Goal: Transaction & Acquisition: Book appointment/travel/reservation

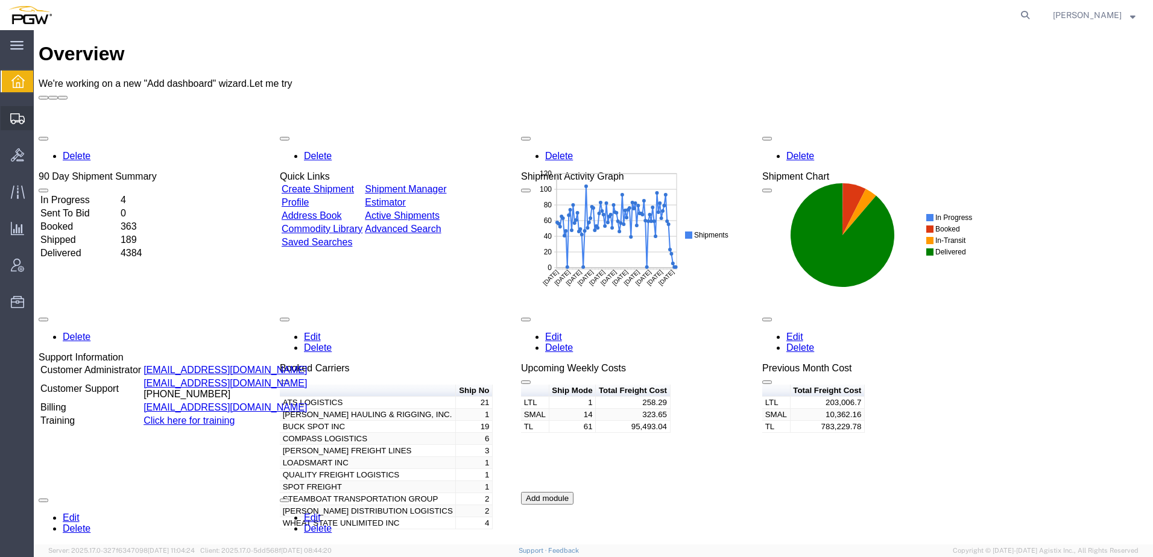
click at [0, 0] on span "Shipment Manager" at bounding box center [0, 0] width 0 height 0
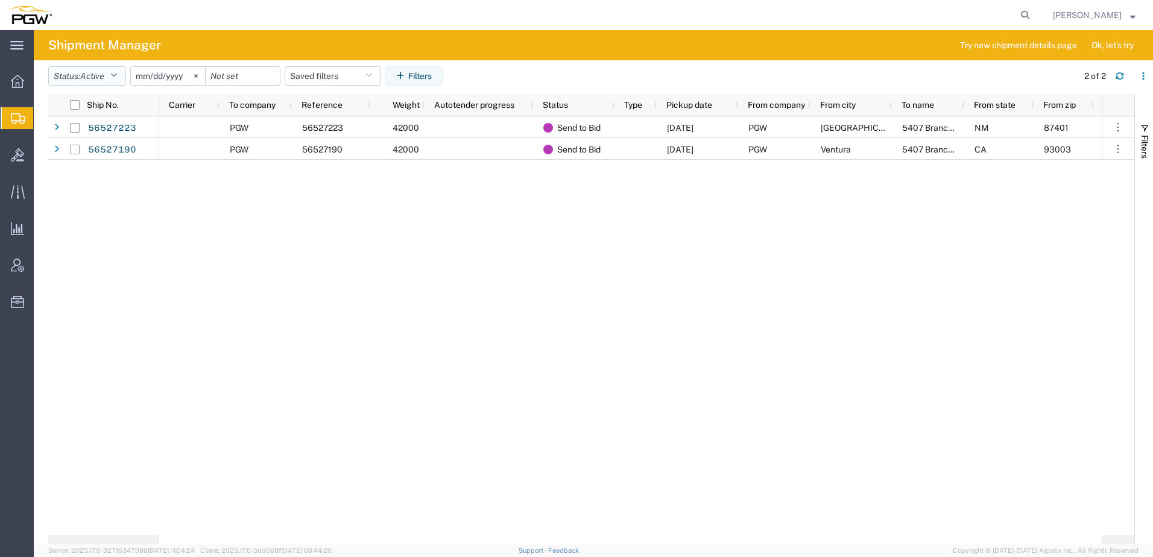
click at [73, 75] on button "Status: Active" at bounding box center [87, 75] width 78 height 19
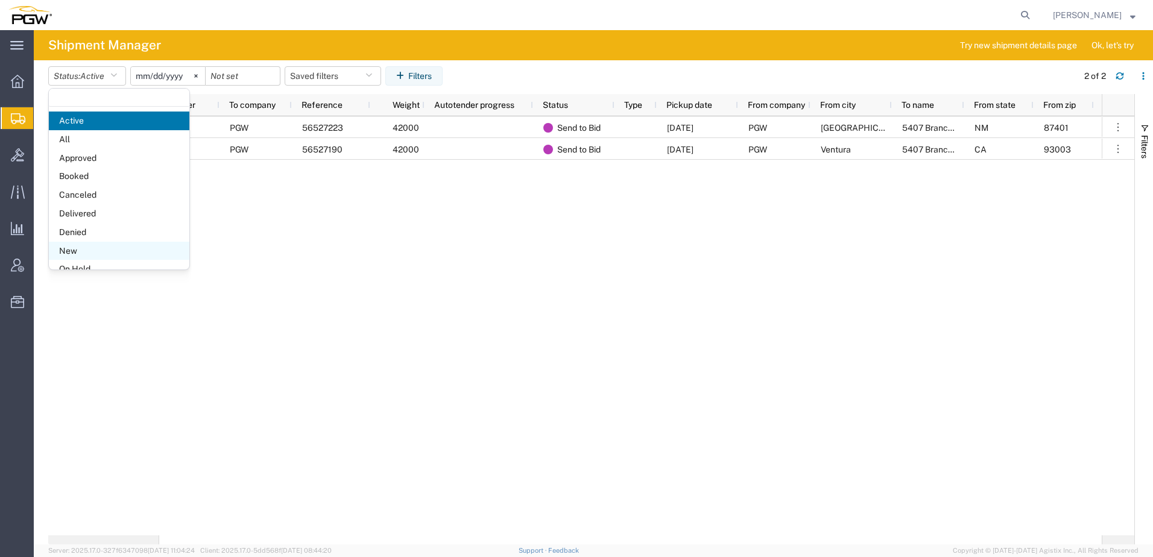
click at [104, 245] on span "New" at bounding box center [119, 251] width 140 height 19
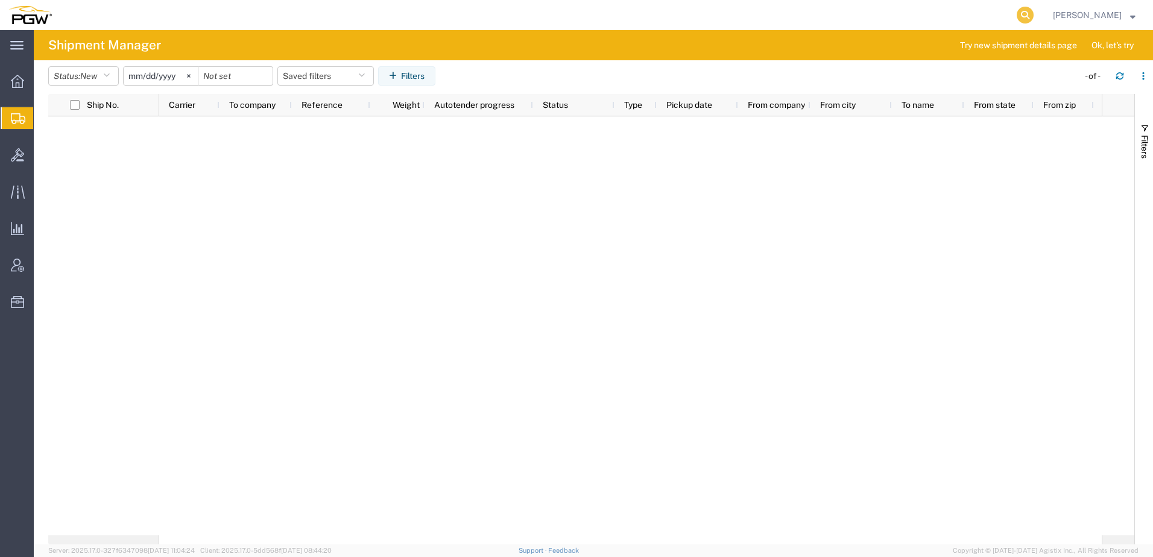
click at [1031, 14] on icon at bounding box center [1024, 15] width 17 height 17
click at [824, 19] on input "search" at bounding box center [833, 15] width 367 height 29
paste input "56498445"
type input "56498445"
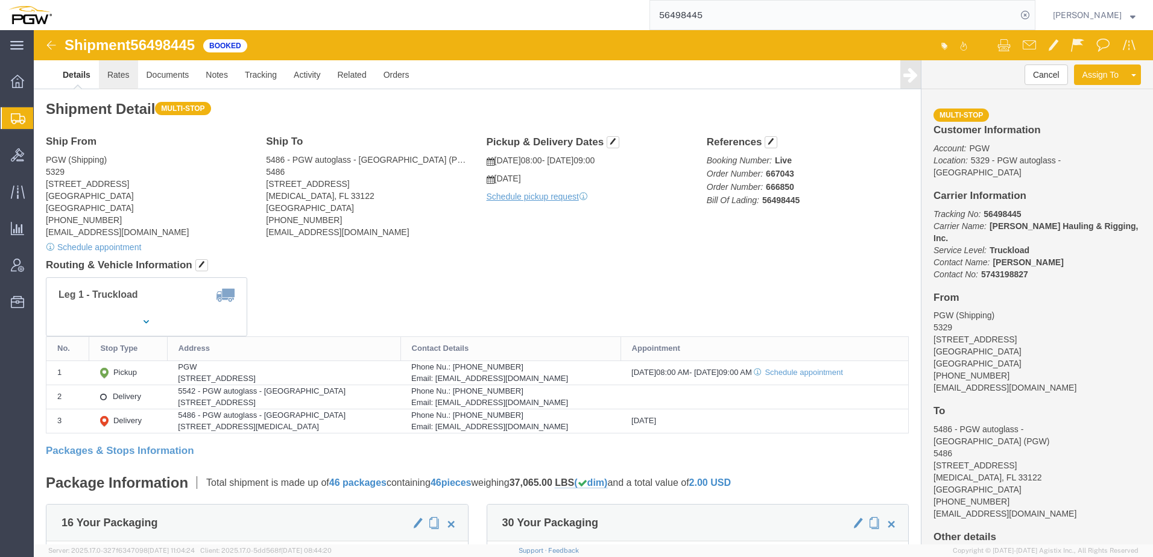
click link "Rates"
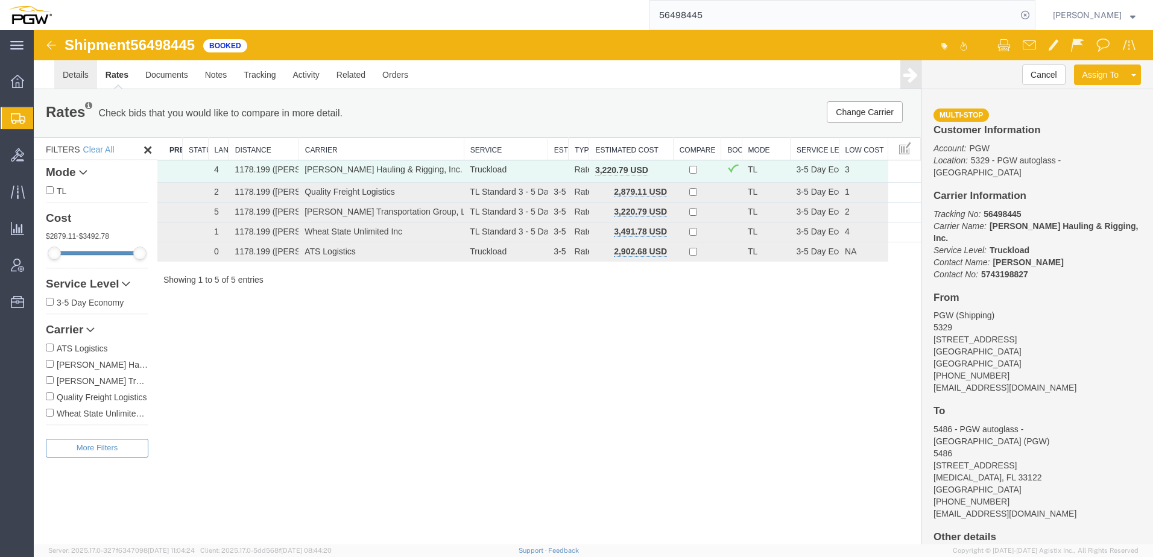
click at [72, 77] on link "Details" at bounding box center [75, 74] width 43 height 29
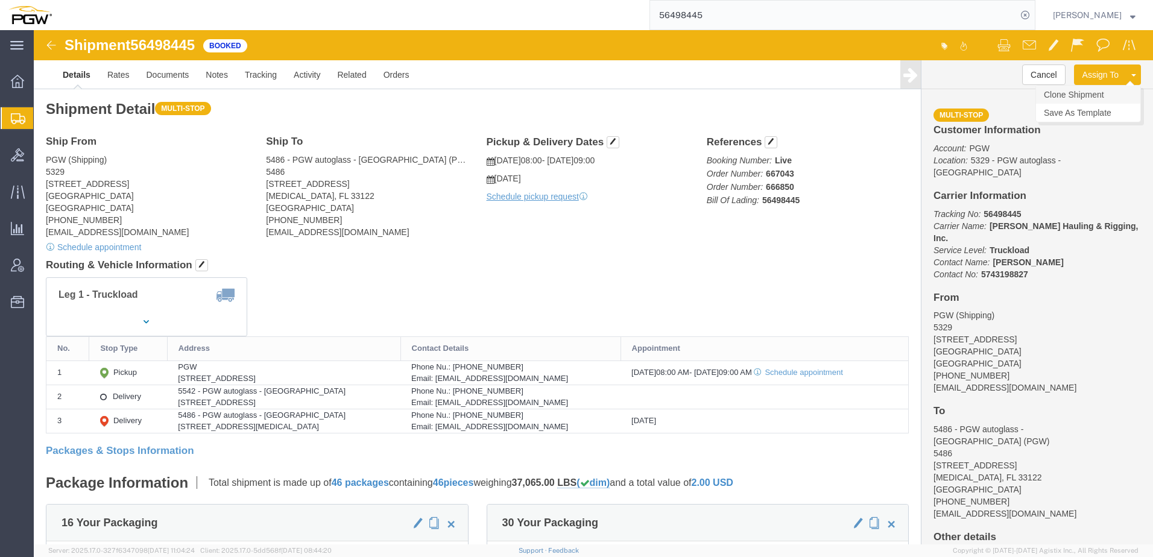
click link "Clone Shipment"
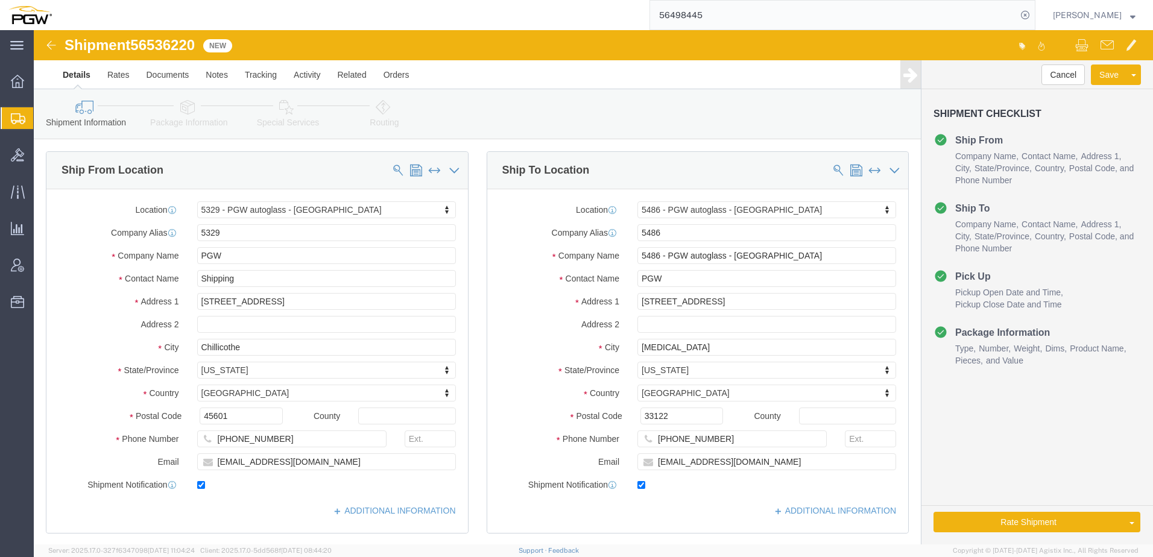
select select "28253"
select select "28319"
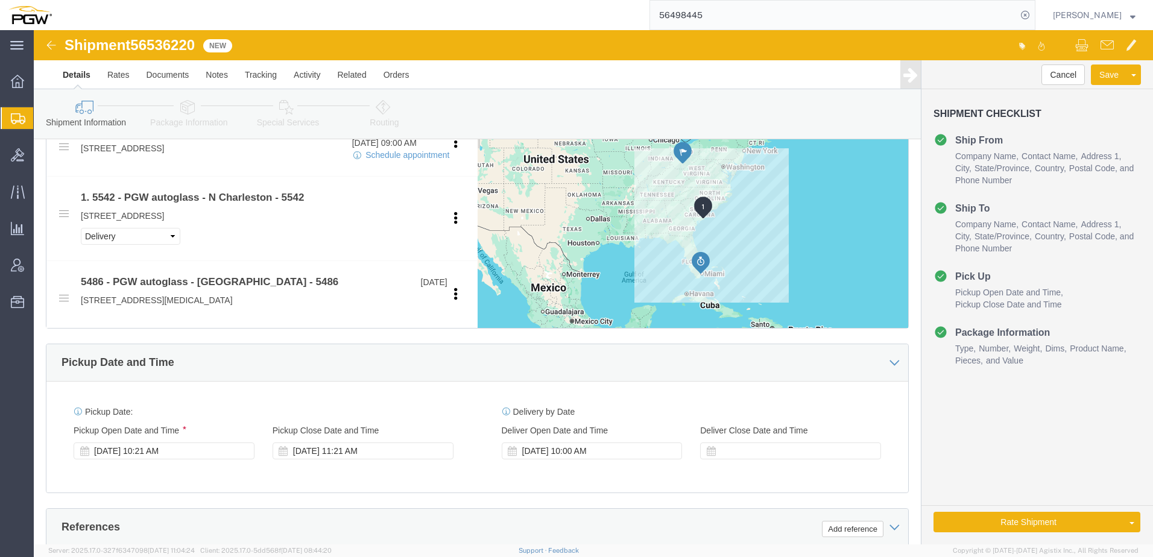
scroll to position [482, 0]
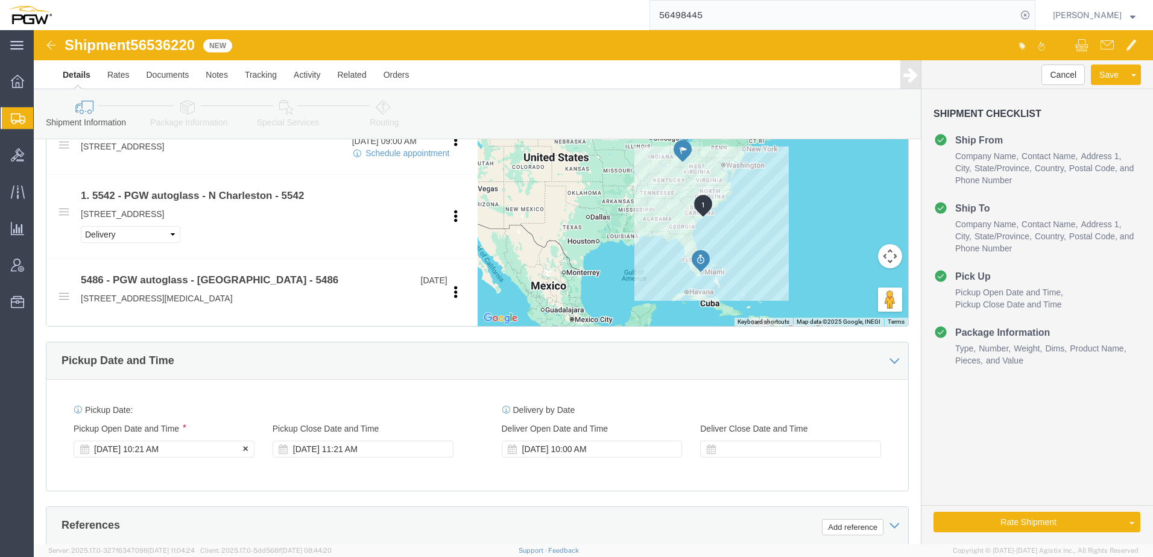
click div "Aug 19 2025 10:21 AM"
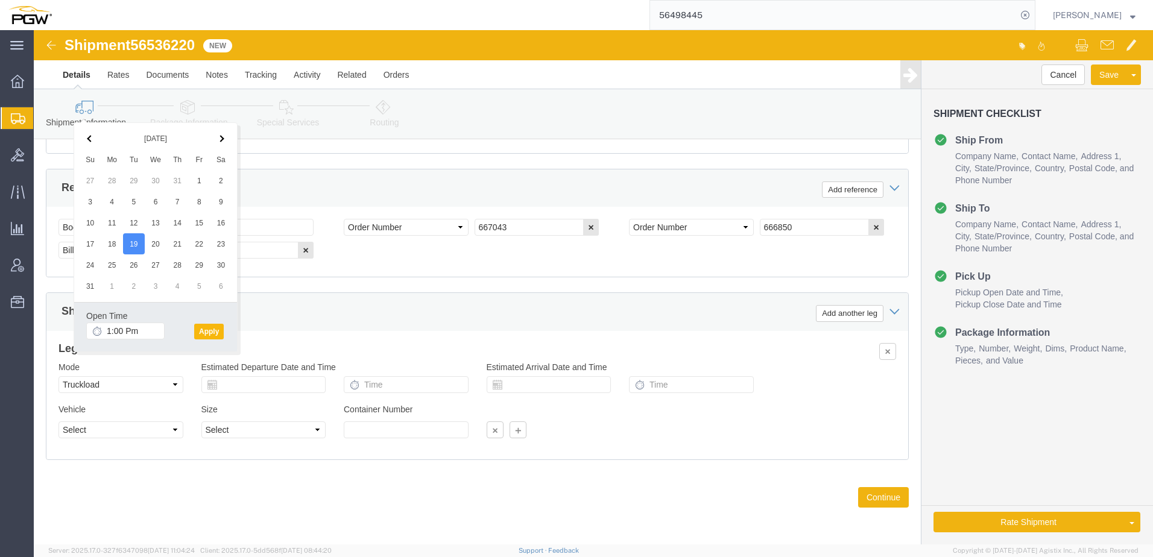
type input "1:00 PM"
click button "Apply"
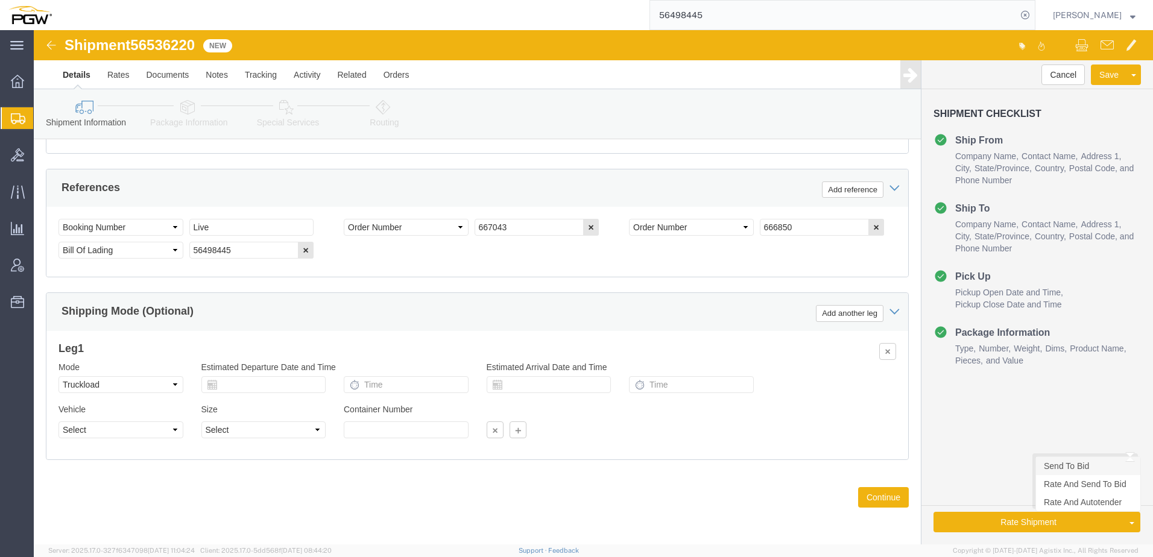
click link "Send To Bid"
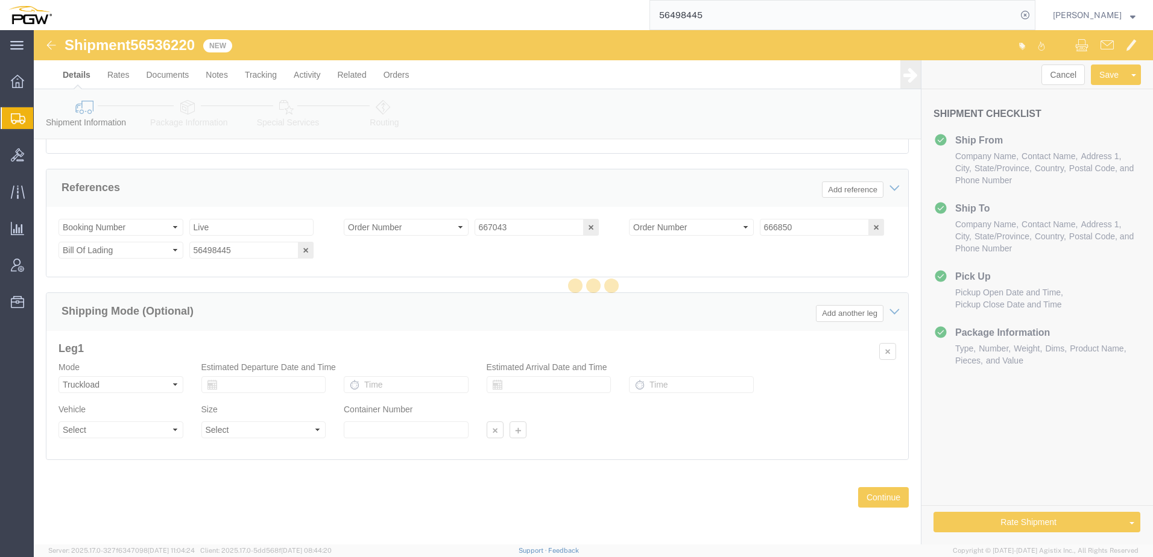
select select "28253"
select select "28319"
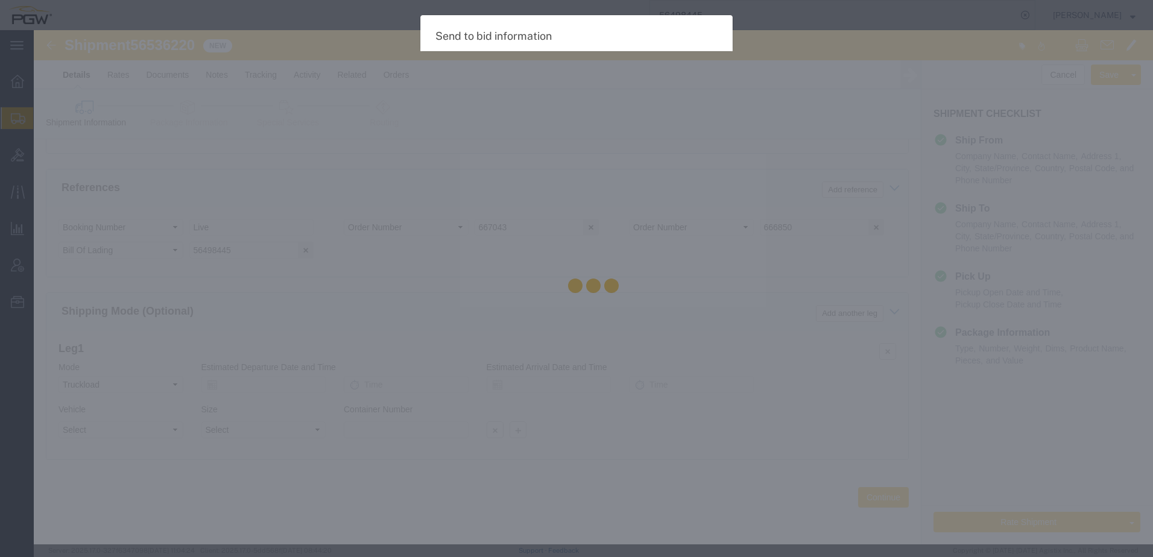
select select "TL"
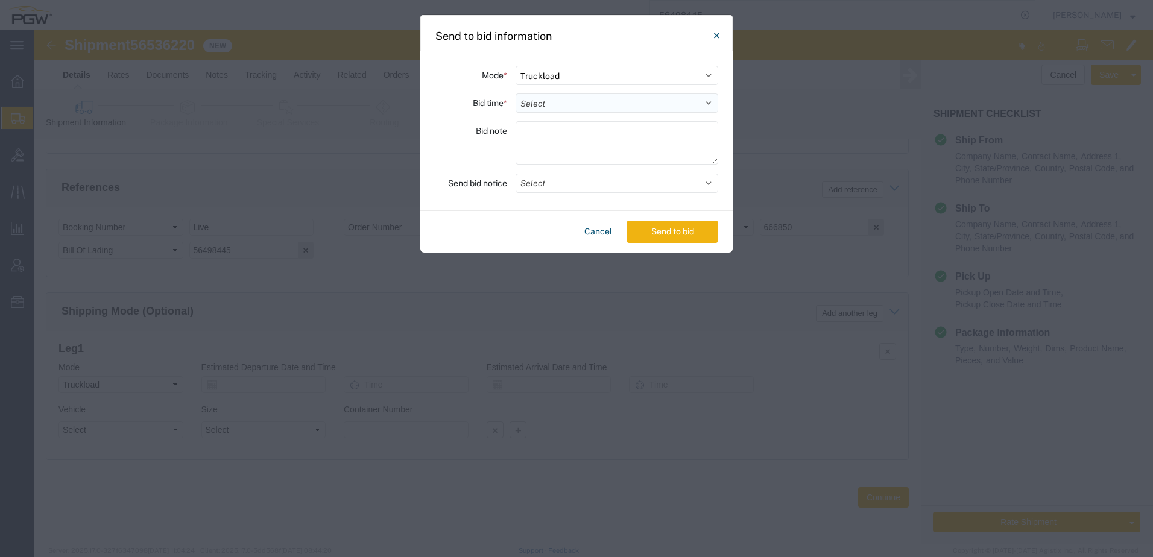
click at [573, 99] on select "Select 30 Min (Rush) 1 Hour (Rush) 2 Hours (Rush) 4 Hours (Rush) 8 Hours (Rush)…" at bounding box center [616, 102] width 203 height 19
click at [515, 93] on select "Select 30 Min (Rush) 1 Hour (Rush) 2 Hours (Rush) 4 Hours (Rush) 8 Hours (Rush)…" at bounding box center [616, 102] width 203 height 19
click at [580, 131] on textarea at bounding box center [616, 142] width 203 height 43
click at [552, 102] on select "Select 30 Min (Rush) 1 Hour (Rush) 2 Hours (Rush) 4 Hours (Rush) 8 Hours (Rush)…" at bounding box center [616, 102] width 203 height 19
click at [515, 93] on select "Select 30 Min (Rush) 1 Hour (Rush) 2 Hours (Rush) 4 Hours (Rush) 8 Hours (Rush)…" at bounding box center [616, 102] width 203 height 19
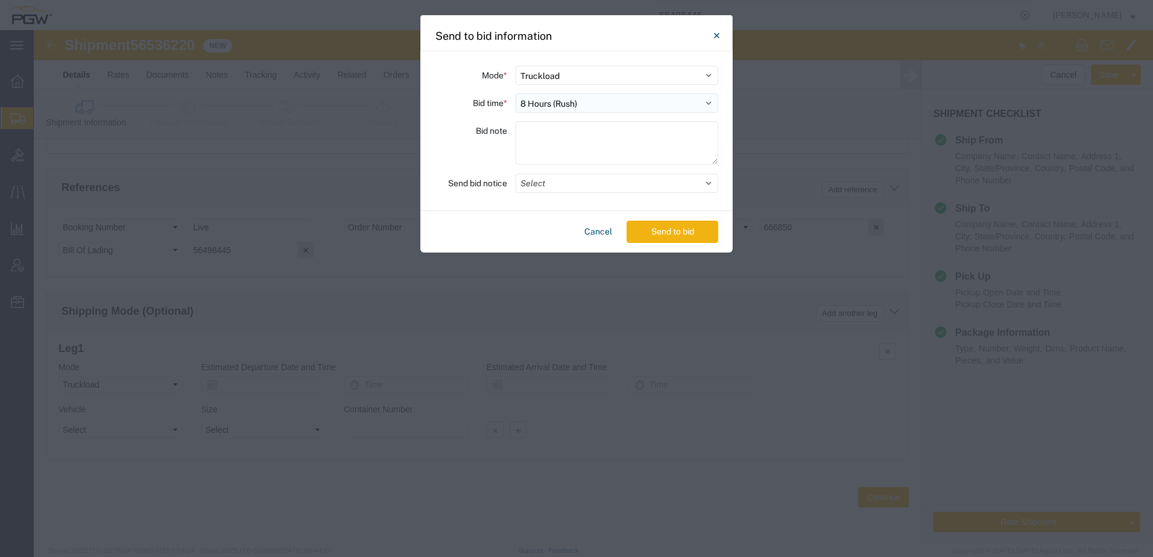
click at [543, 101] on select "Select 30 Min (Rush) 1 Hour (Rush) 2 Hours (Rush) 4 Hours (Rush) 8 Hours (Rush)…" at bounding box center [616, 102] width 203 height 19
select select "4"
click at [515, 93] on select "Select 30 Min (Rush) 1 Hour (Rush) 2 Hours (Rush) 4 Hours (Rush) 8 Hours (Rush)…" at bounding box center [616, 102] width 203 height 19
click at [544, 129] on textarea at bounding box center [616, 142] width 203 height 43
type textarea "Need off the dock today"
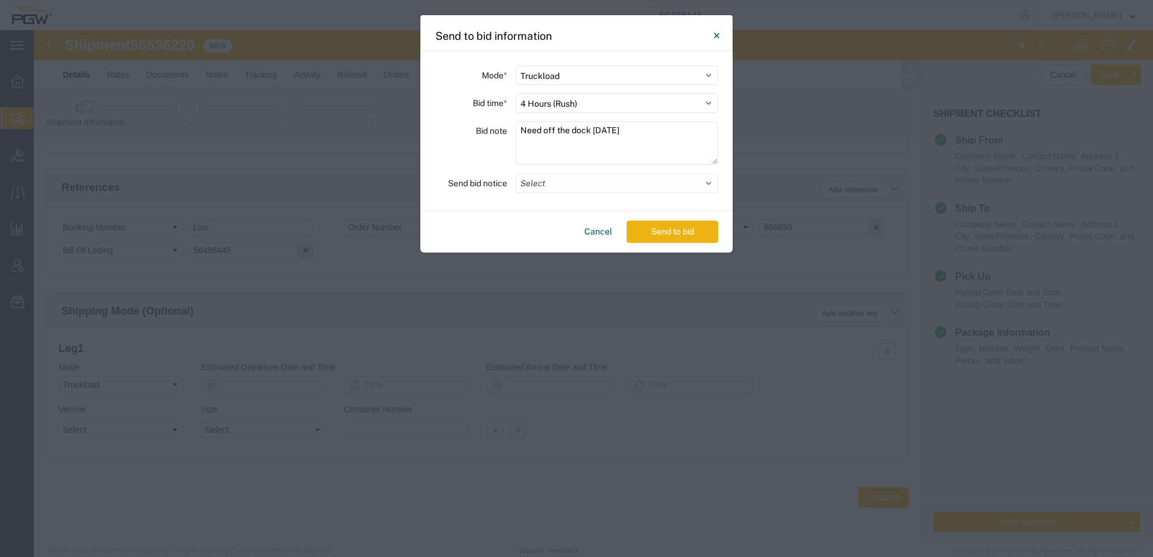
click at [676, 232] on button "Send to bid" at bounding box center [672, 232] width 92 height 22
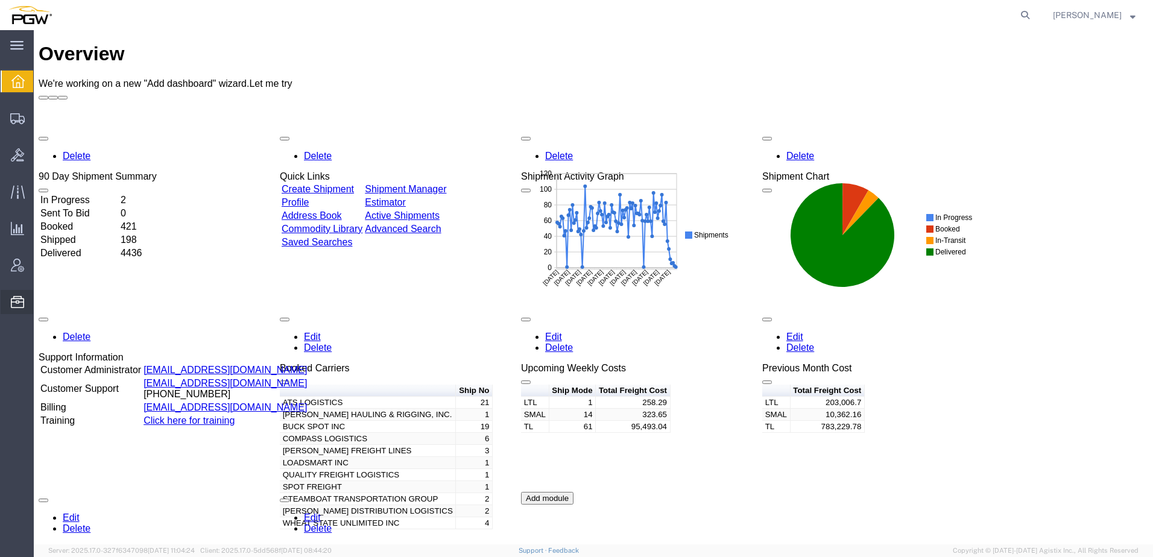
click at [0, 0] on span "Location Appointment" at bounding box center [0, 0] width 0 height 0
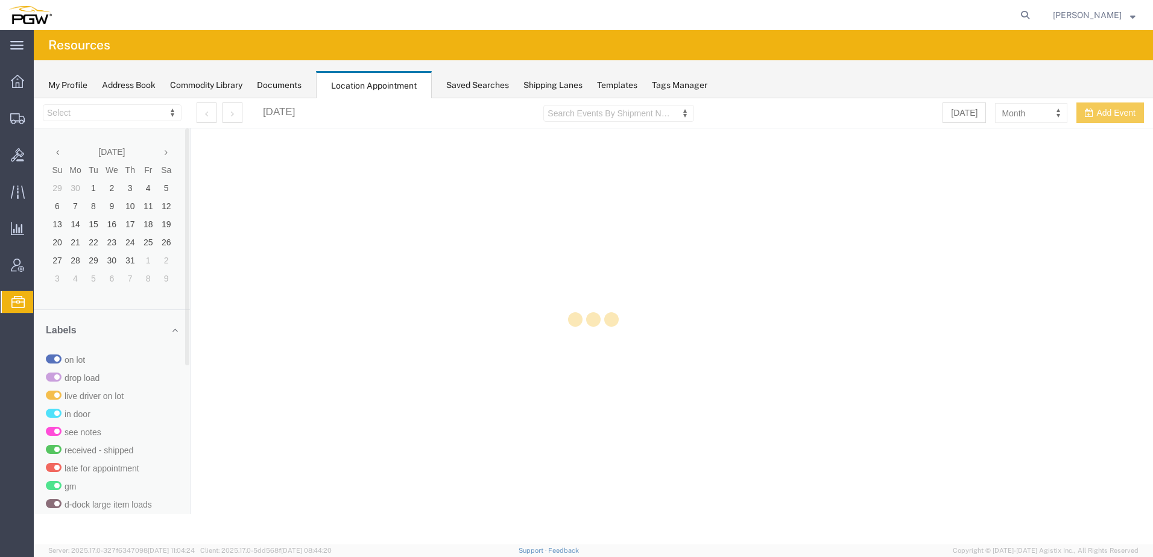
select select "28253"
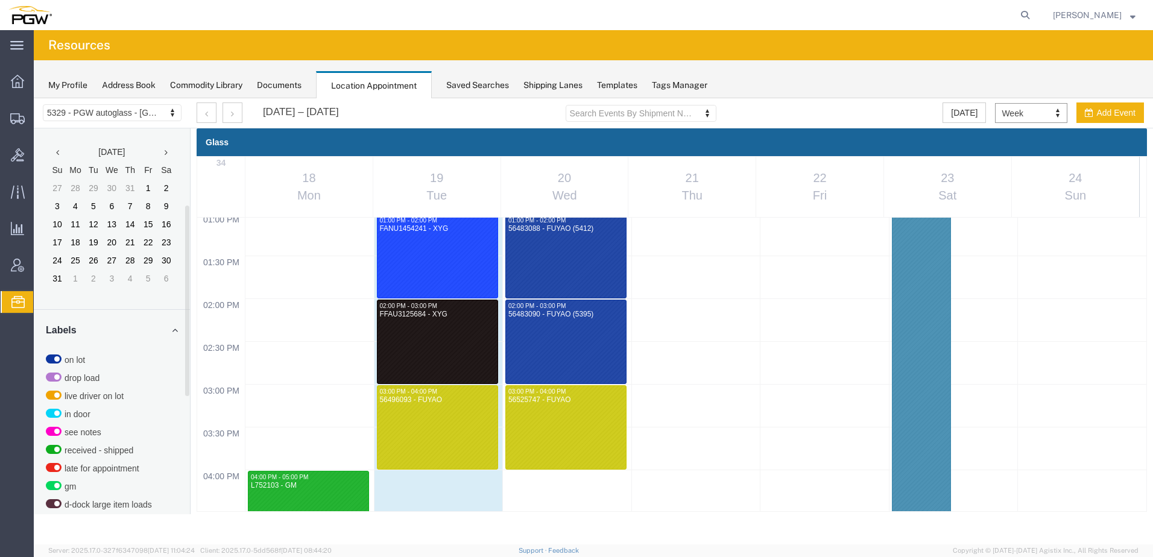
scroll to position [392, 0]
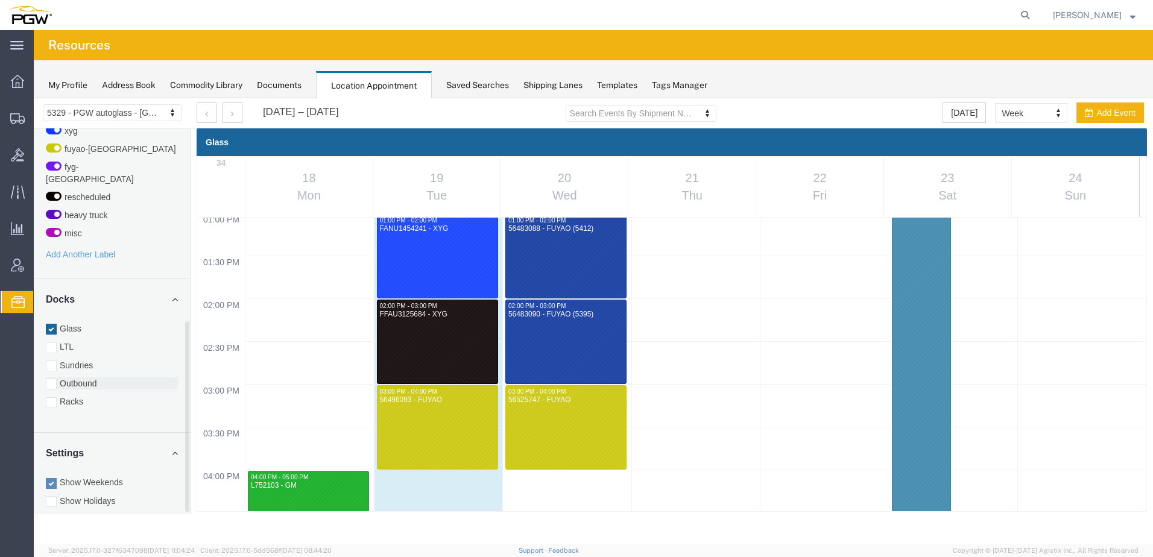
click at [72, 377] on label "Outbound" at bounding box center [112, 383] width 132 height 12
click at [34, 98] on input "Outbound" at bounding box center [34, 98] width 0 height 0
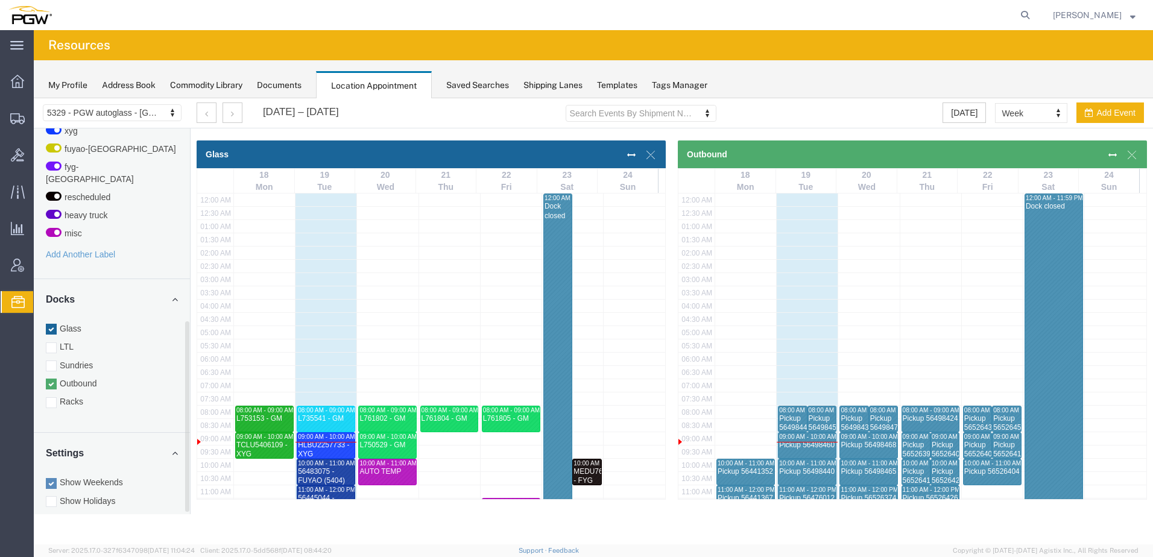
scroll to position [306, 0]
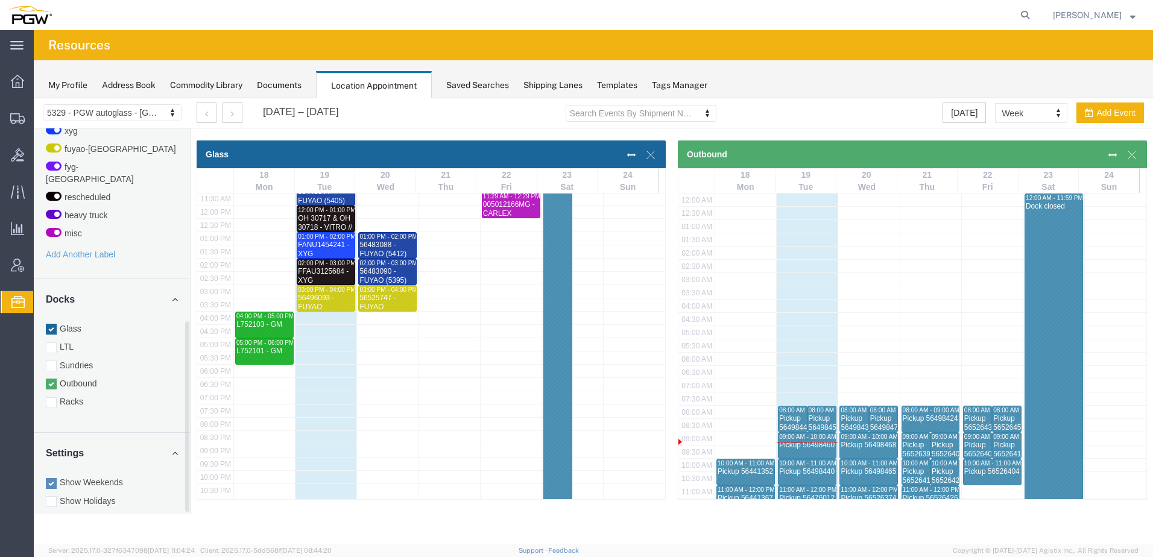
click at [51, 324] on div at bounding box center [51, 329] width 11 height 11
click at [34, 98] on input "Glass" at bounding box center [34, 98] width 0 height 0
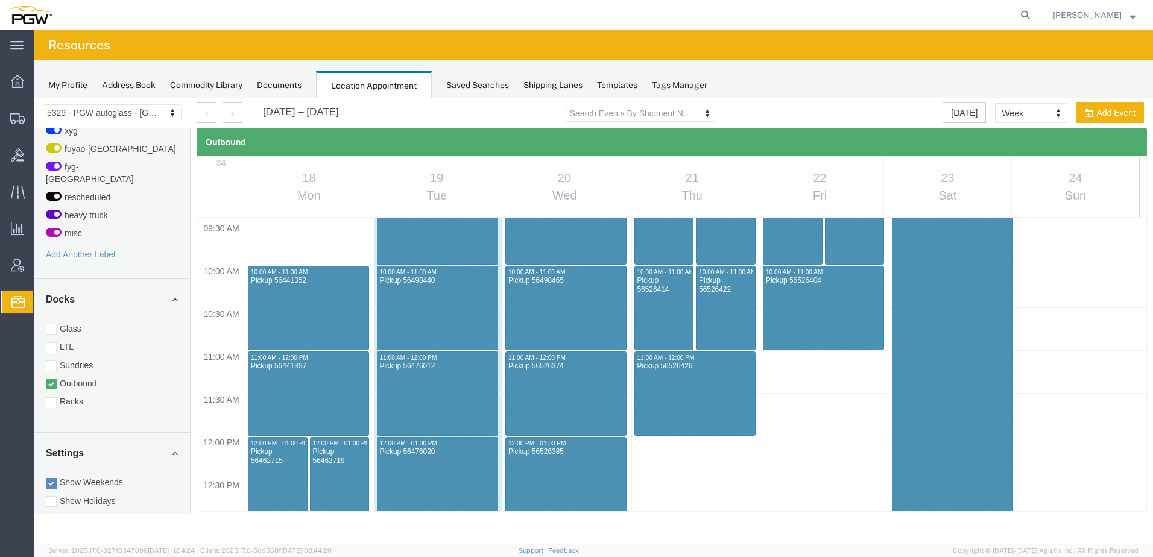
scroll to position [844, 0]
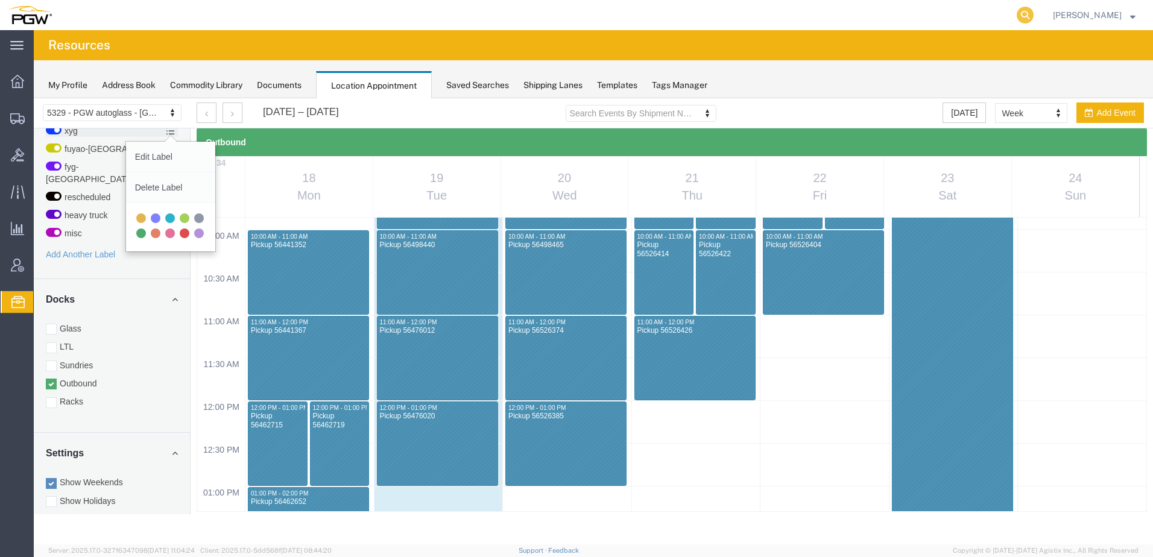
click at [1033, 15] on icon at bounding box center [1024, 15] width 17 height 17
click at [913, 19] on input "search" at bounding box center [833, 15] width 367 height 29
paste input "56498445"
type input "56498445"
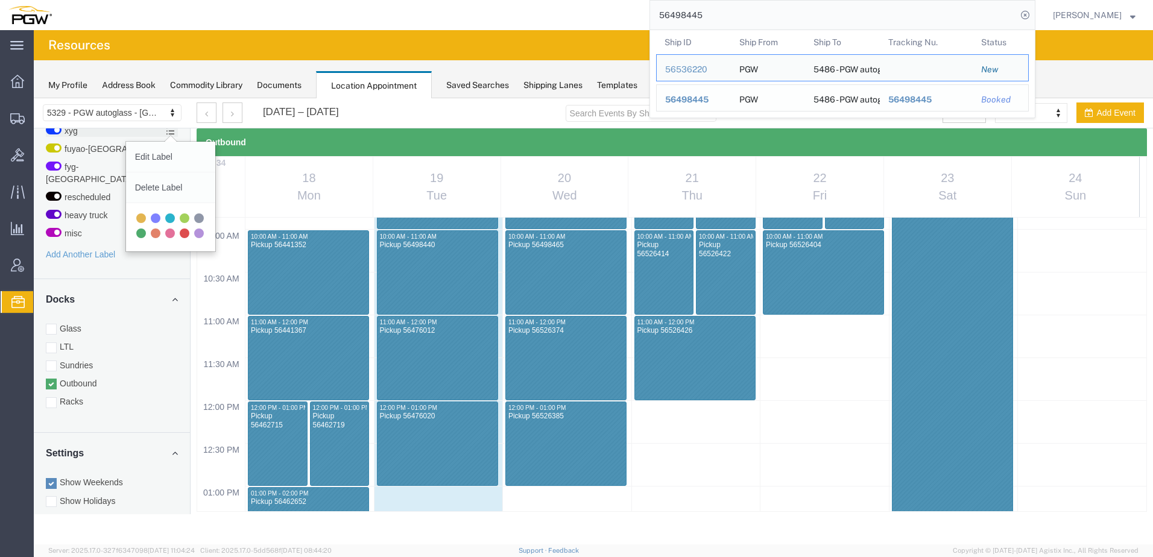
click at [692, 102] on span "56498445" at bounding box center [686, 100] width 43 height 10
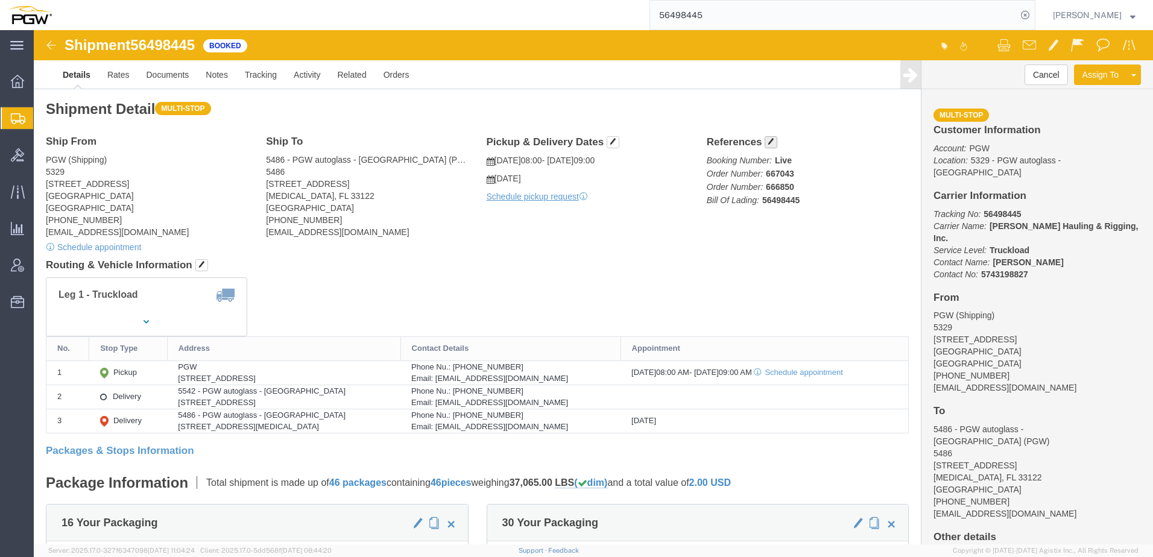
drag, startPoint x: 745, startPoint y: 111, endPoint x: 737, endPoint y: 115, distance: 8.1
click h4 "References"
click span "button"
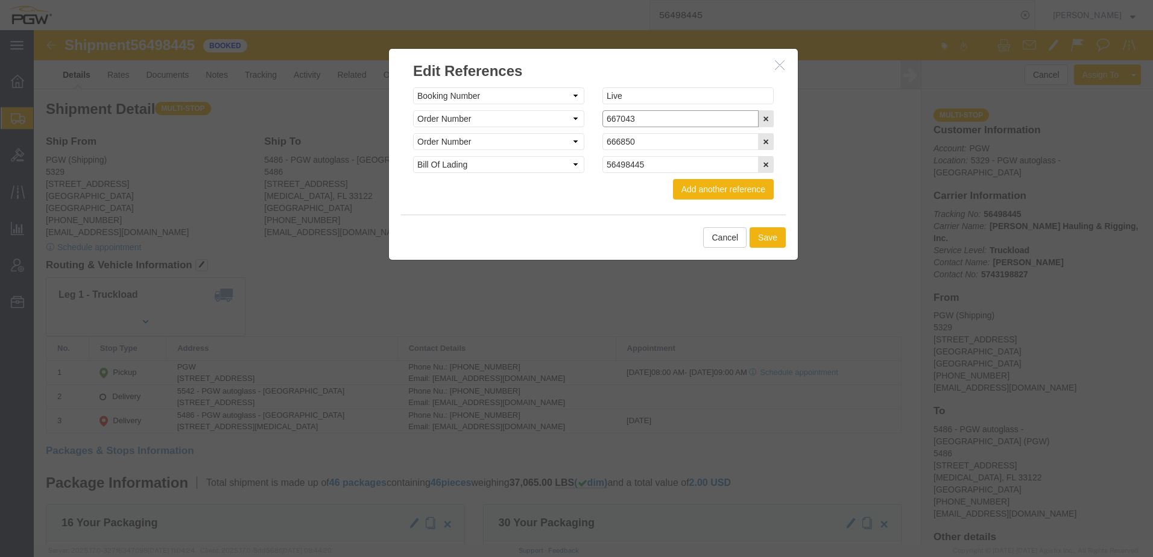
click input "667043"
type input "667043-C"
click input "666850"
type input "666850-C"
click button "Save"
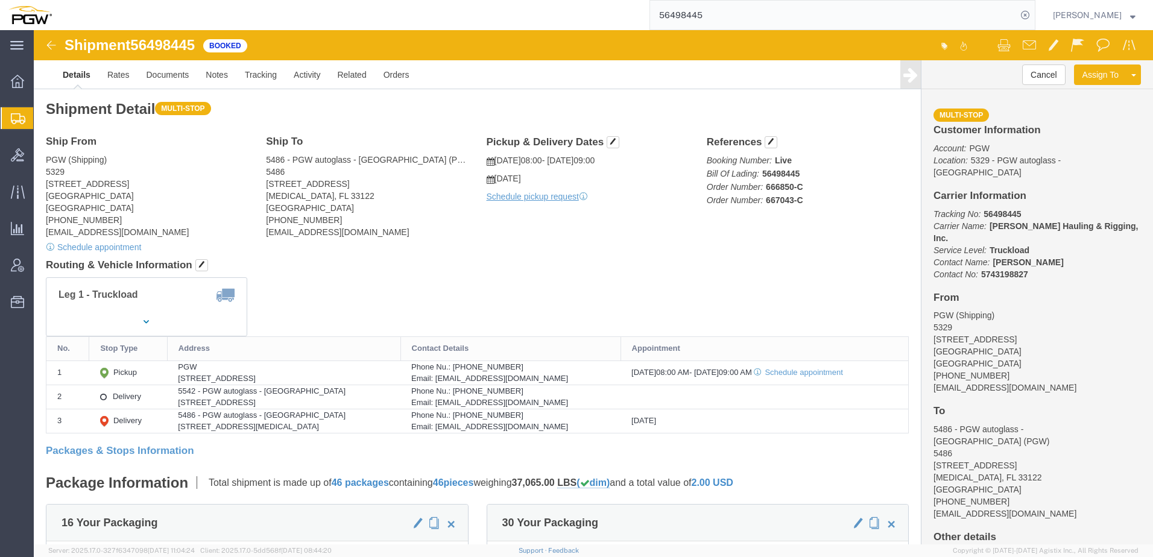
click div "Leg 1 - Truckload Number of trucks: 1"
click button "Cancel"
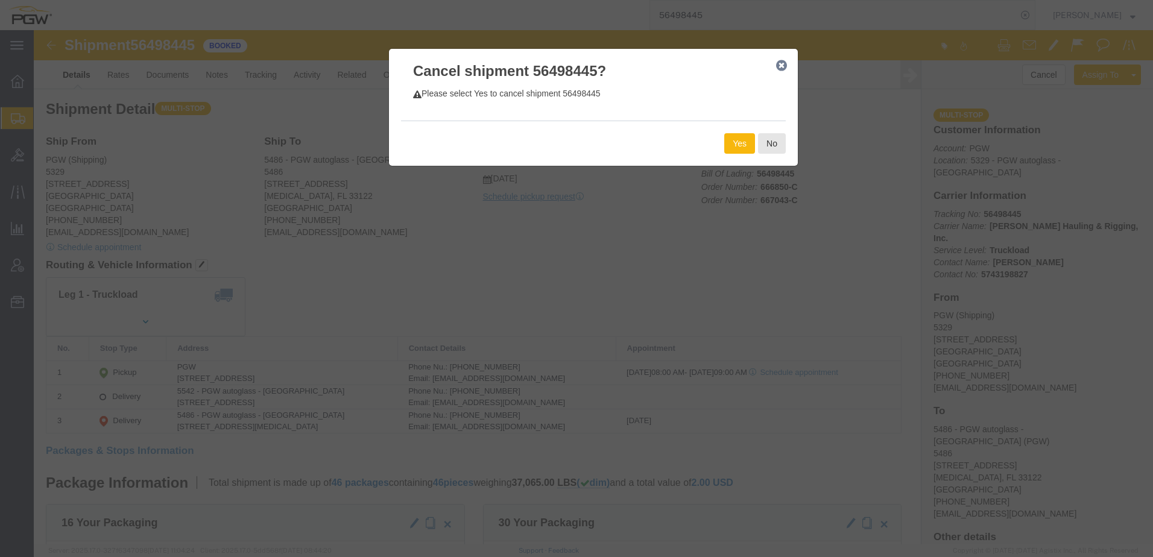
click button "Yes"
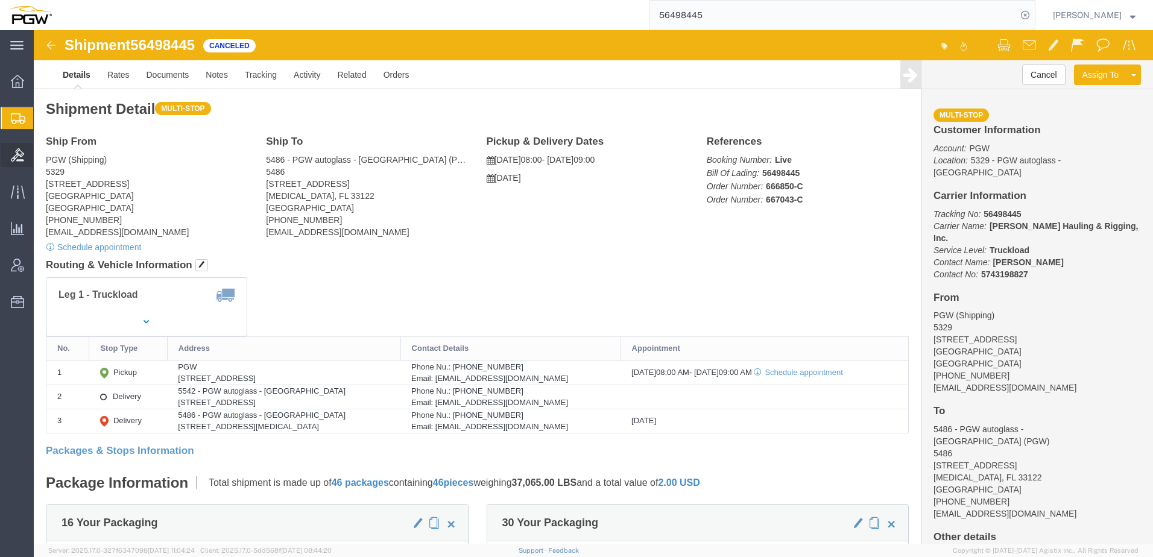
click at [42, 156] on span "Bids" at bounding box center [37, 155] width 8 height 24
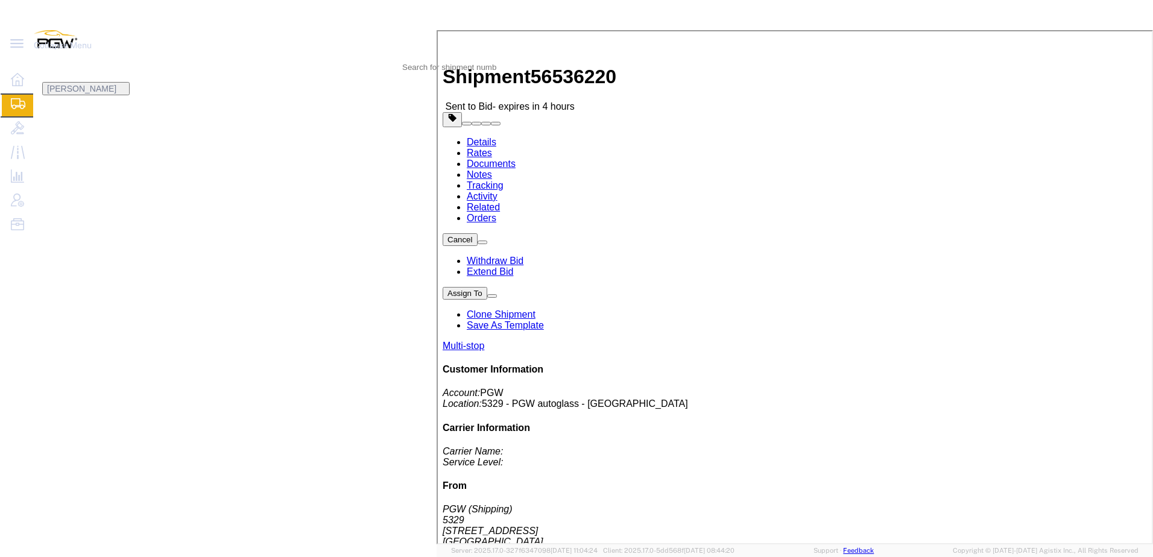
click link "Activity"
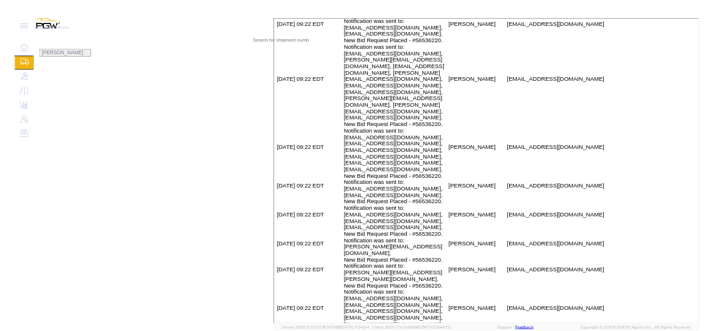
scroll to position [2196, 0]
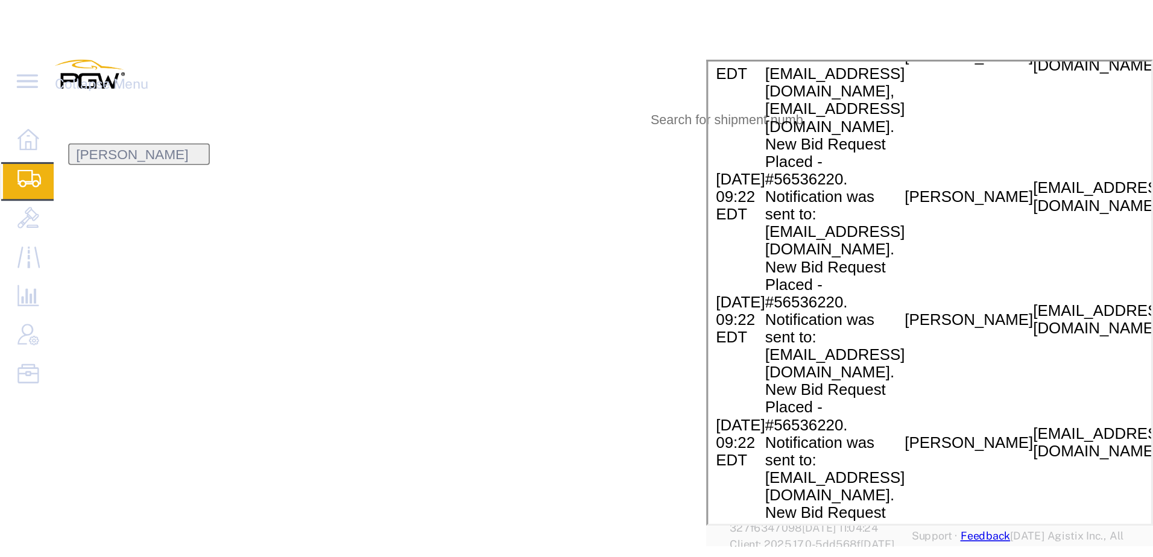
scroll to position [1352, 0]
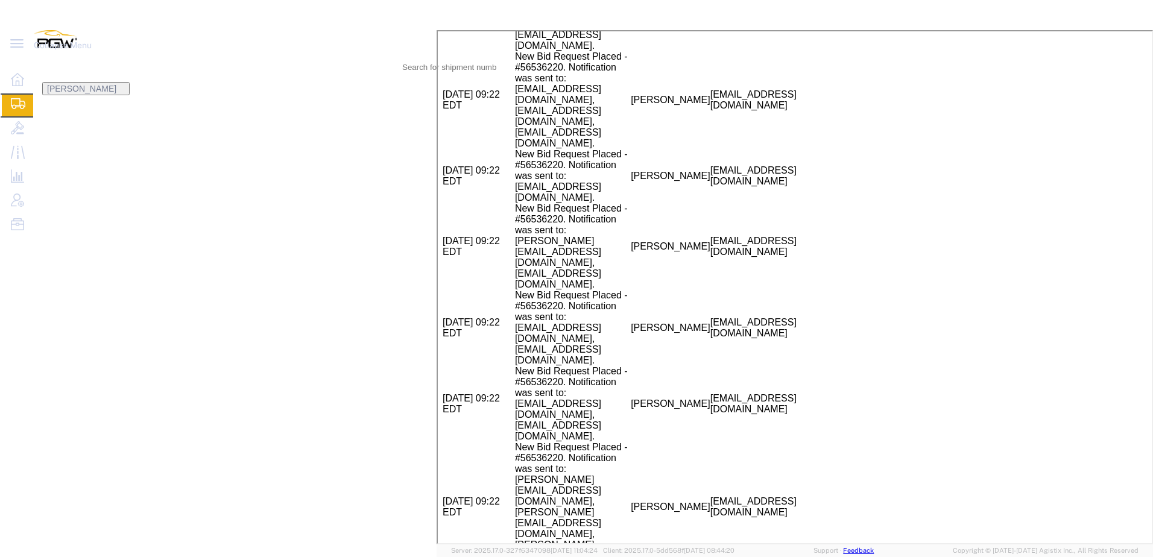
click at [418, 58] on icon at bounding box center [418, 58] width 0 height 0
paste input "56527223"
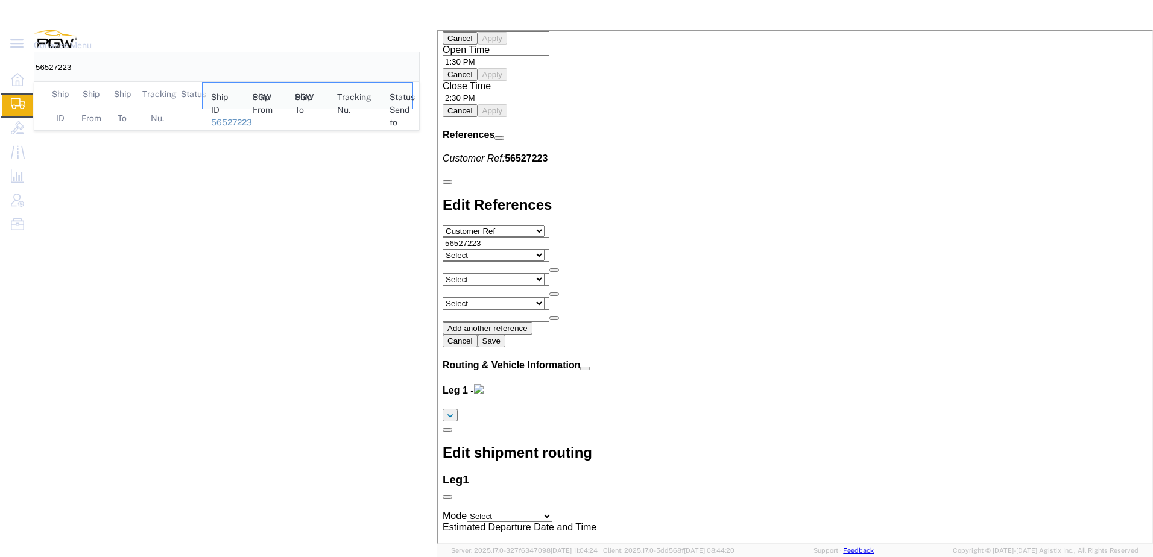
click link "Rates"
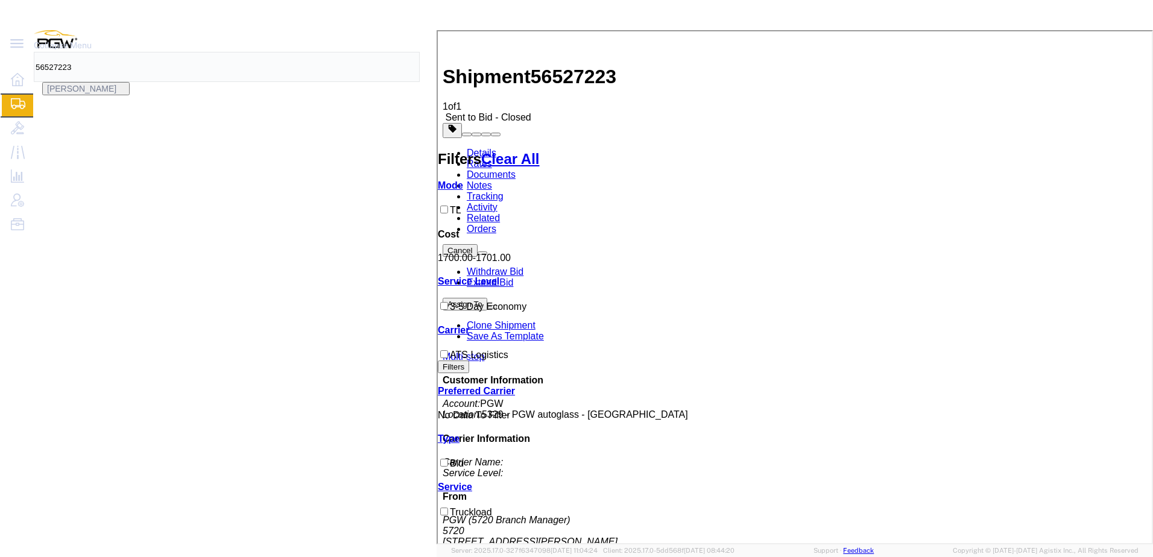
drag, startPoint x: 1131, startPoint y: 166, endPoint x: 1182, endPoint y: 186, distance: 55.0
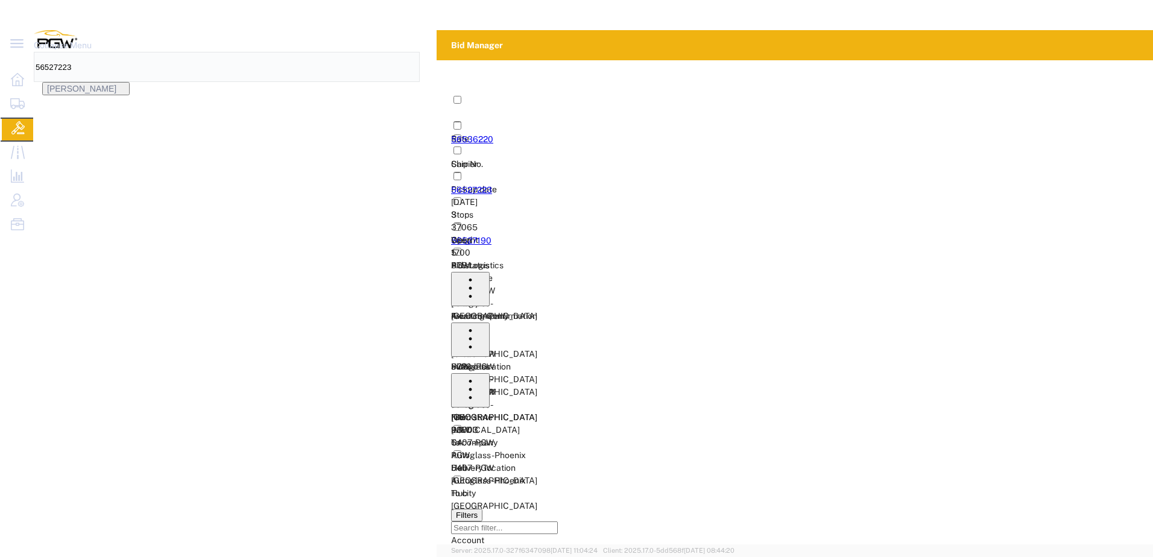
drag, startPoint x: 751, startPoint y: 14, endPoint x: 422, endPoint y: 34, distance: 329.8
paste input "190"
type input "56527190"
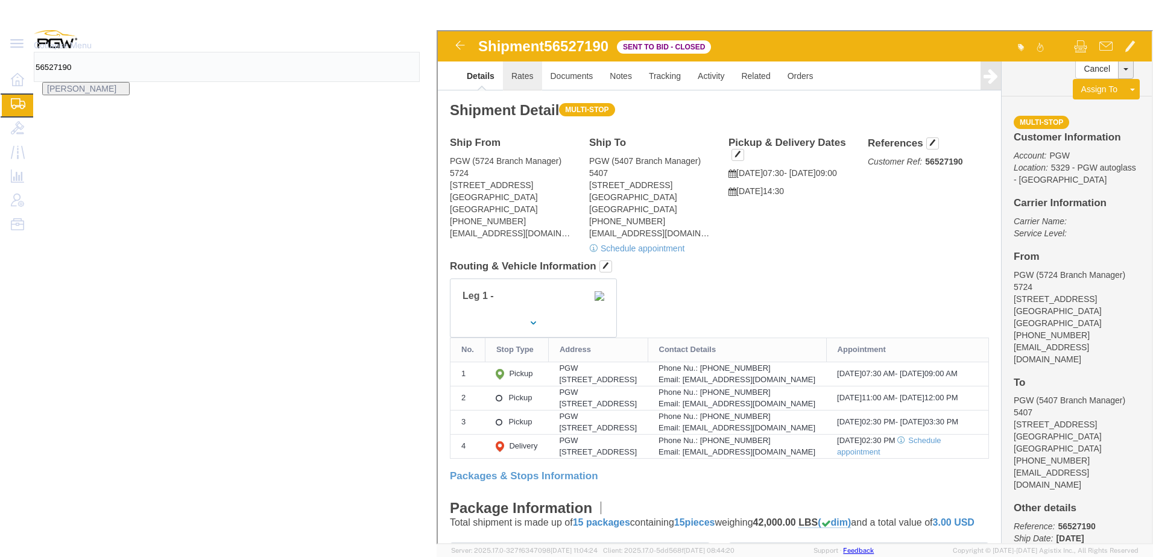
click link "Rates"
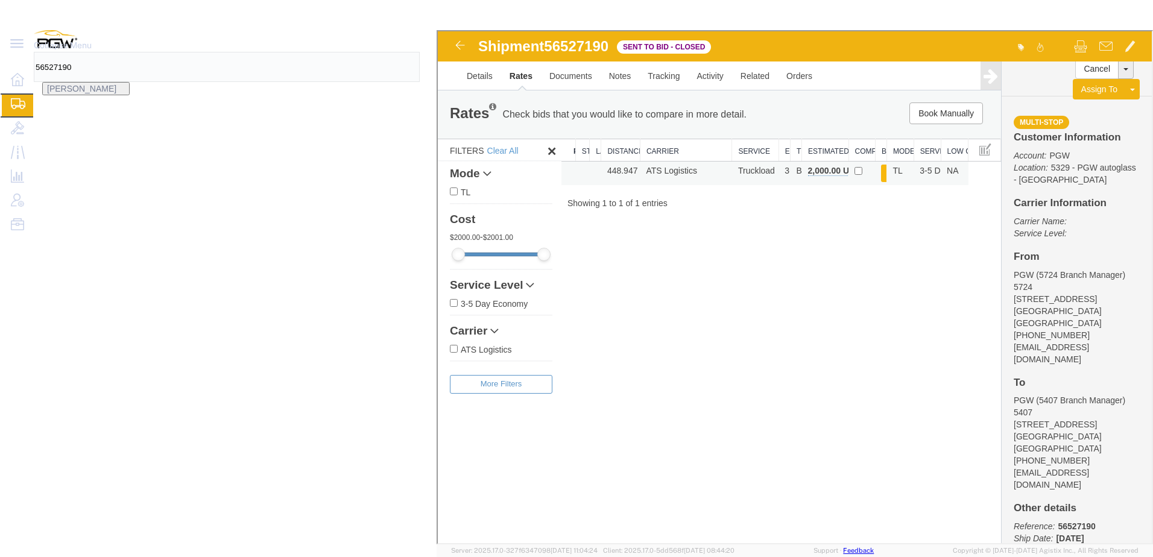
click at [892, 172] on button "Book" at bounding box center [886, 171] width 12 height 17
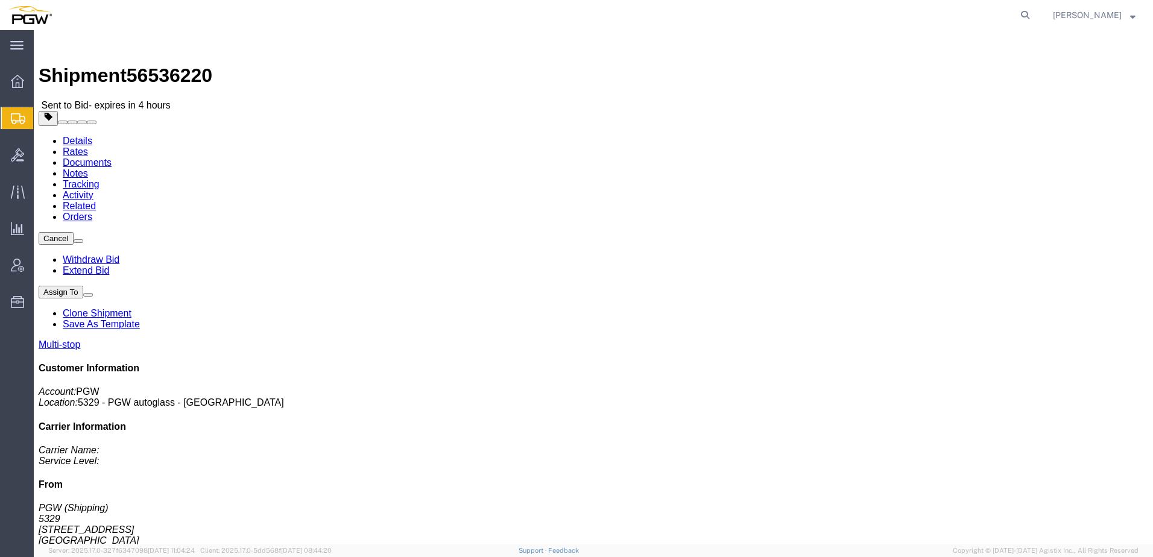
click link "Rates"
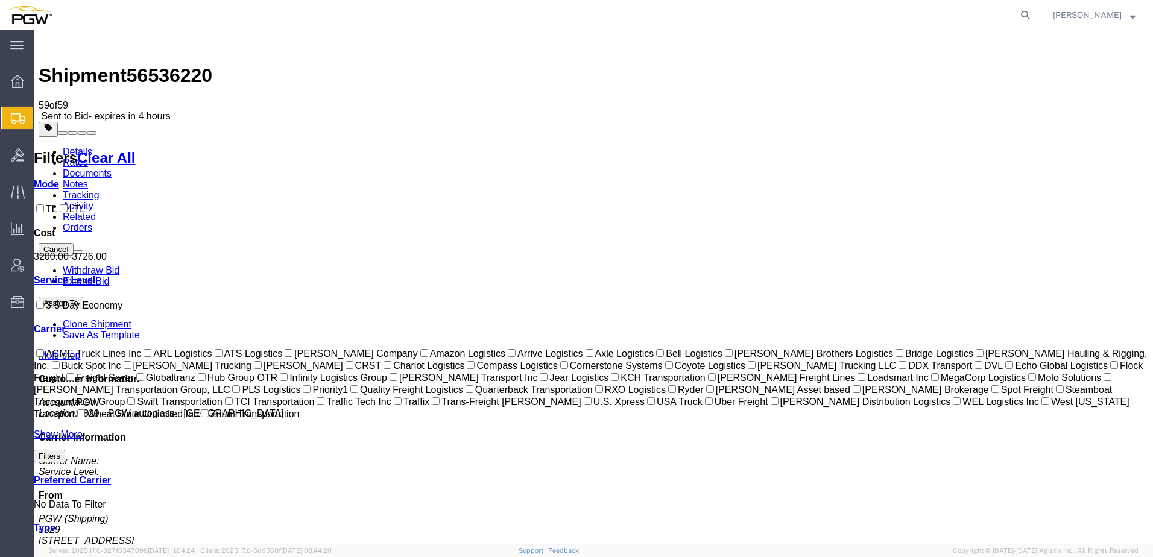
drag, startPoint x: 136, startPoint y: 43, endPoint x: 200, endPoint y: 37, distance: 63.5
click at [200, 37] on div "Shipment 56536220 59 of 59 Sent to Bid - expires in 4 hours" at bounding box center [593, 78] width 1109 height 87
copy span "56536220"
